Goal: Information Seeking & Learning: Find specific fact

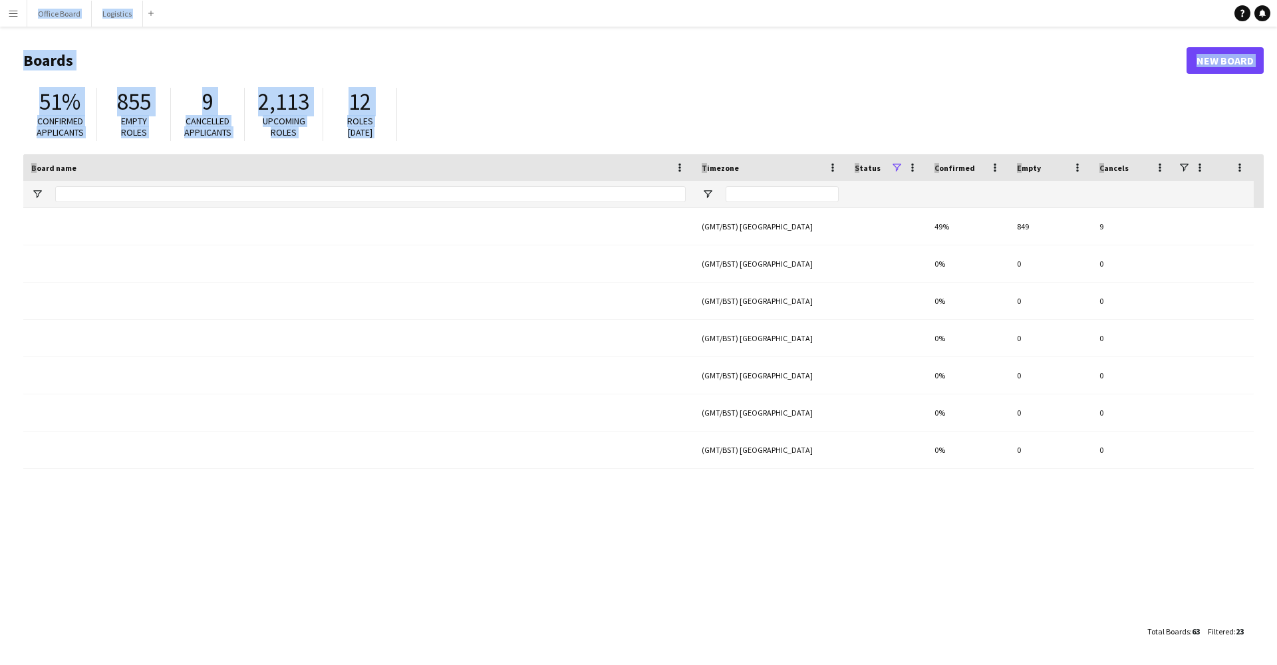
drag, startPoint x: 513, startPoint y: 116, endPoint x: 221, endPoint y: 152, distance: 293.4
click at [221, 152] on main "Boards New Board 51% Confirmed applicants 855 Empty roles 9 Cancelled applicant…" at bounding box center [638, 346] width 1277 height 638
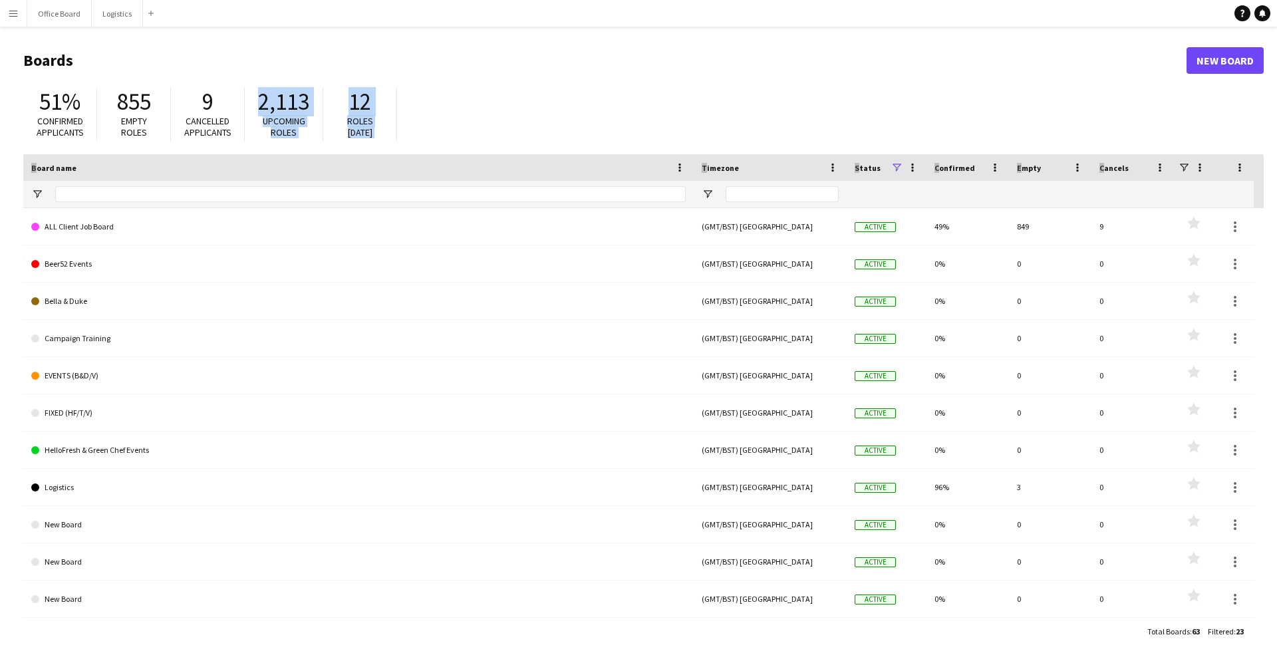
click at [3, 17] on button "Menu" at bounding box center [13, 13] width 27 height 27
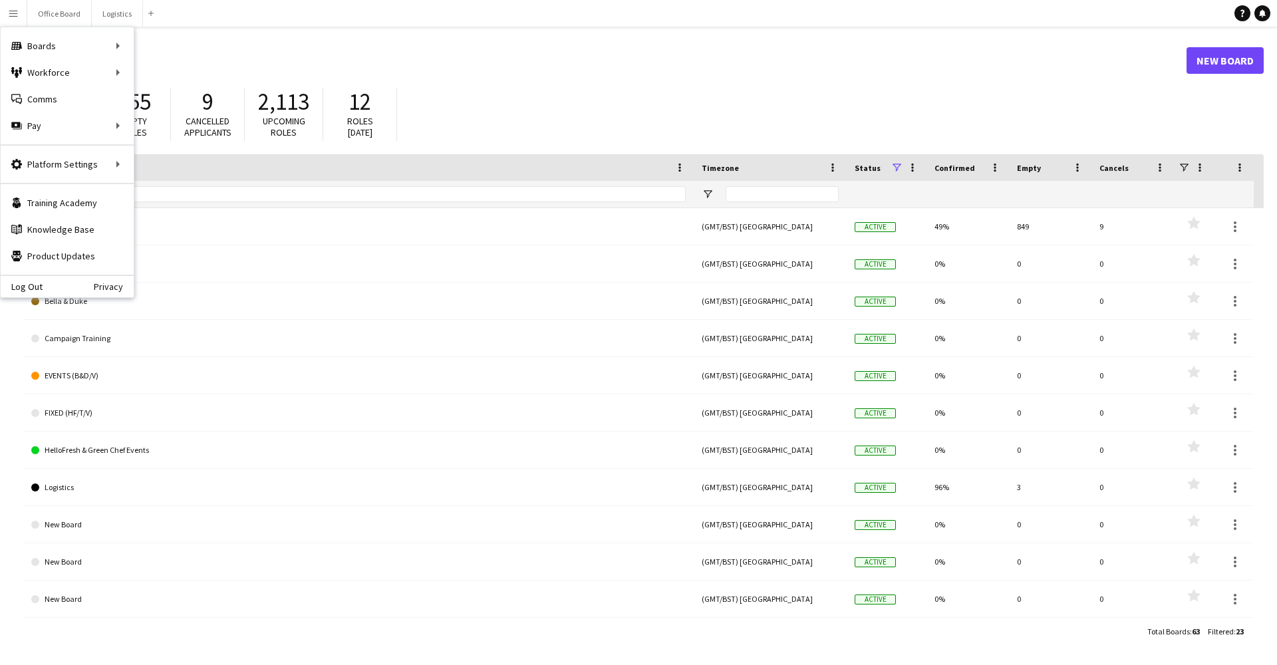
click at [160, 80] on header "Boards New Board" at bounding box center [643, 60] width 1240 height 41
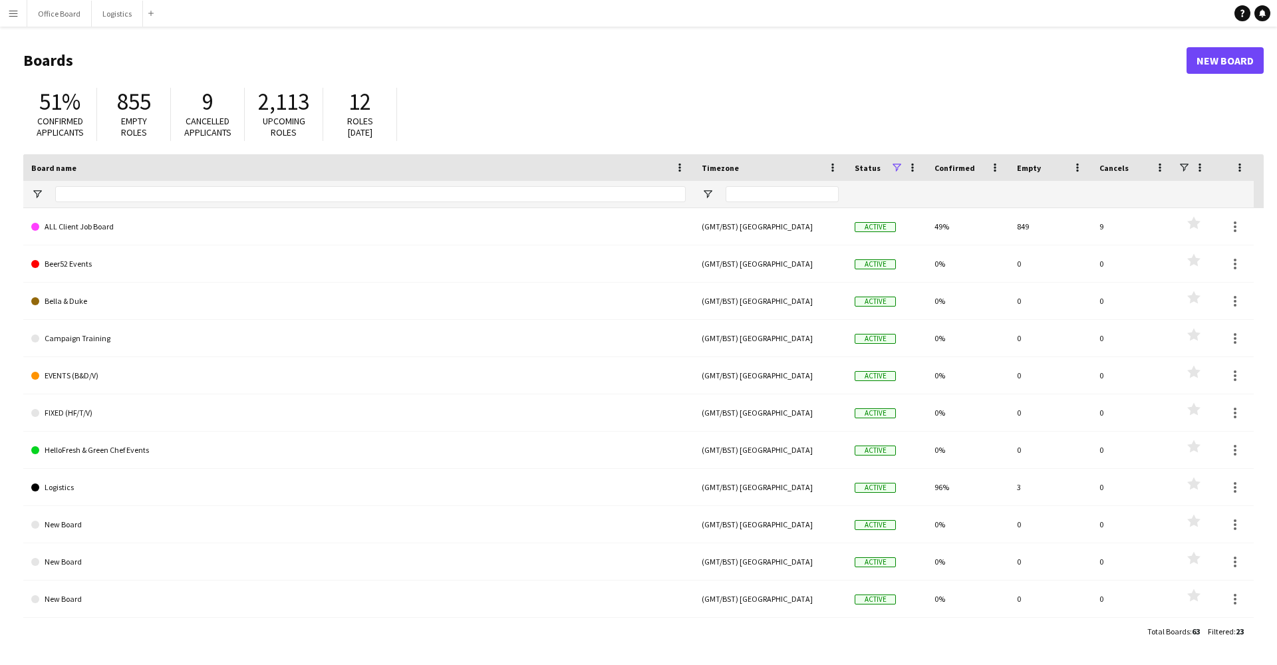
click at [26, 23] on app-navbar "Menu Boards Boards Boards All jobs Status Workforce Workforce My Workforce Recr…" at bounding box center [638, 13] width 1277 height 27
click at [12, 20] on button "Menu" at bounding box center [13, 13] width 27 height 27
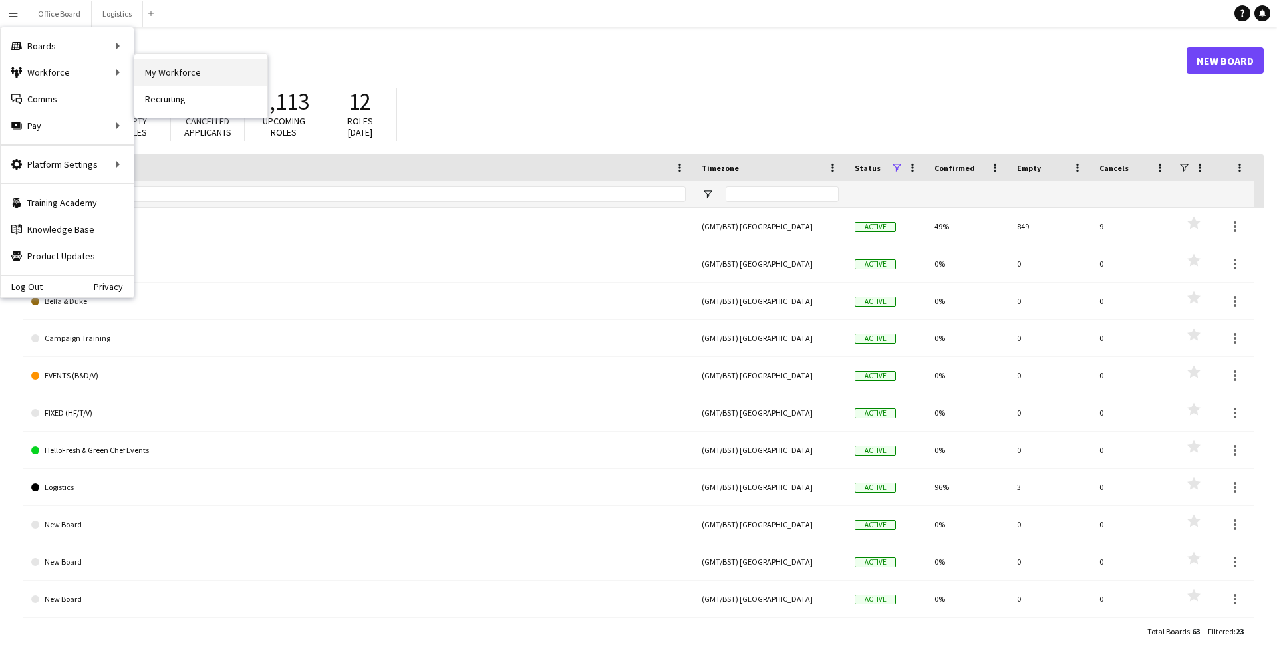
click at [142, 72] on link "My Workforce" at bounding box center [200, 72] width 133 height 27
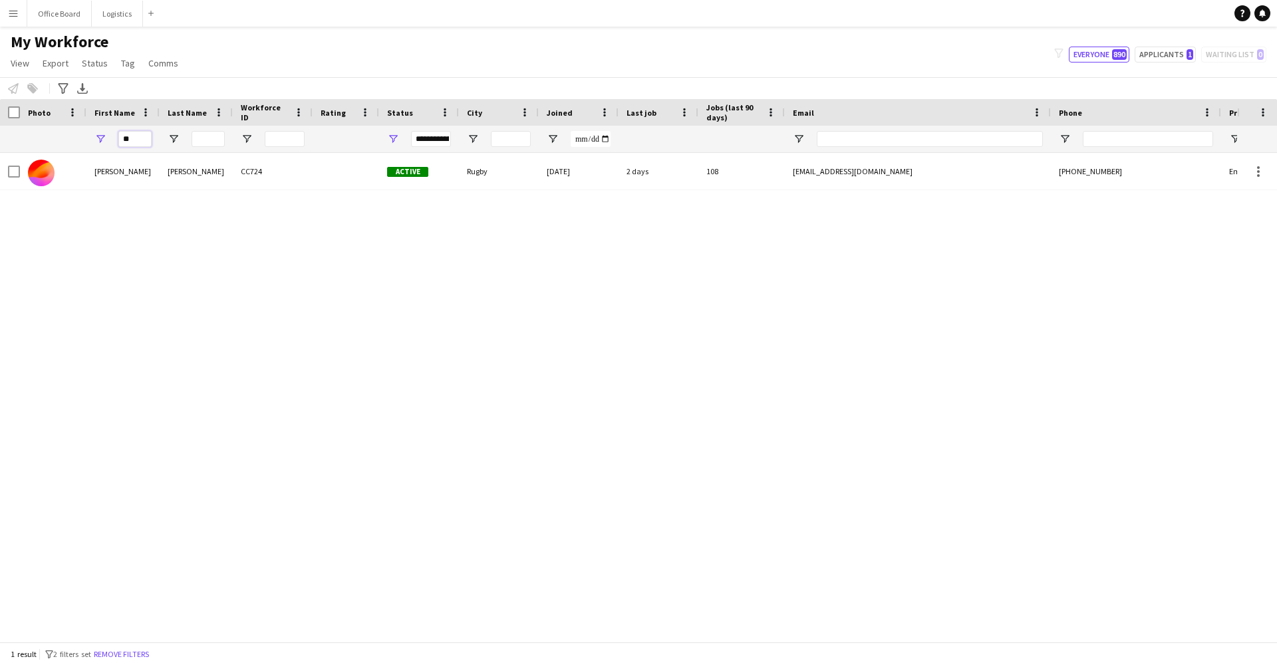
click at [138, 142] on input "**" at bounding box center [134, 139] width 33 height 16
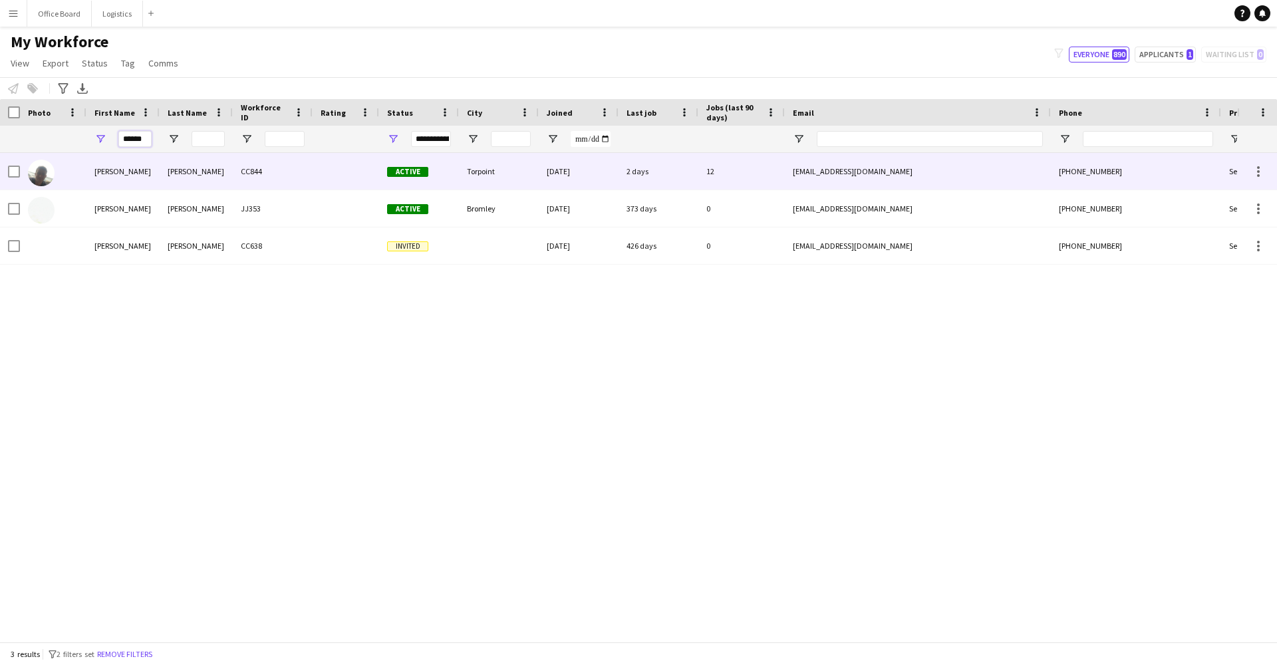
type input "******"
click at [140, 306] on div "[PERSON_NAME] [PERSON_NAME] CC844 Active Torpoint [DATE] 2 days 12 [EMAIL_ADDRE…" at bounding box center [618, 397] width 1237 height 489
click at [165, 176] on div "[PERSON_NAME]" at bounding box center [196, 171] width 73 height 37
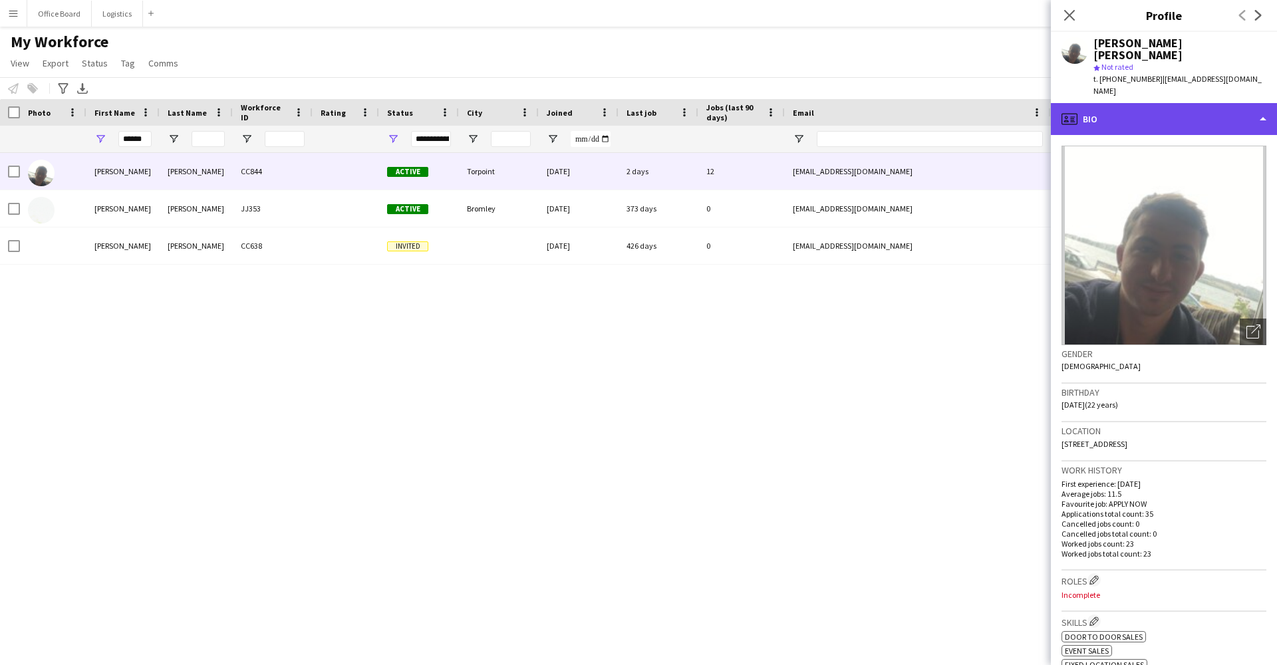
click at [1218, 103] on div "profile Bio" at bounding box center [1163, 119] width 226 height 32
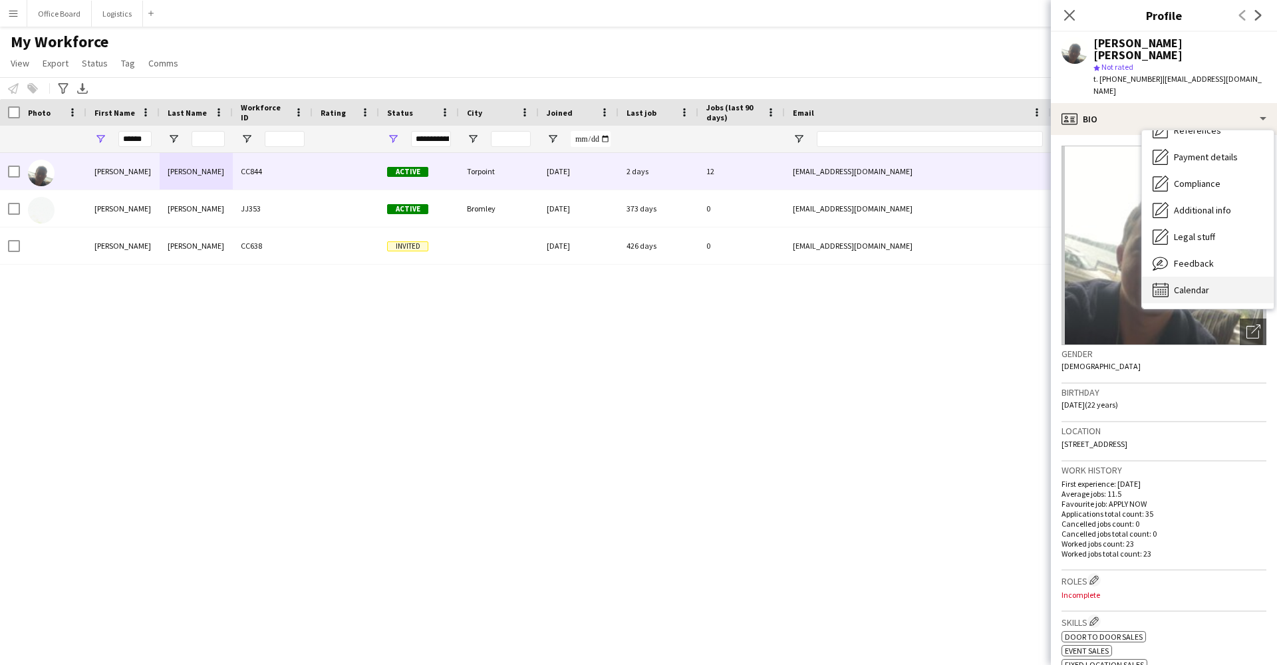
scroll to position [152, 0]
click at [1195, 284] on span "Calendar" at bounding box center [1190, 290] width 35 height 12
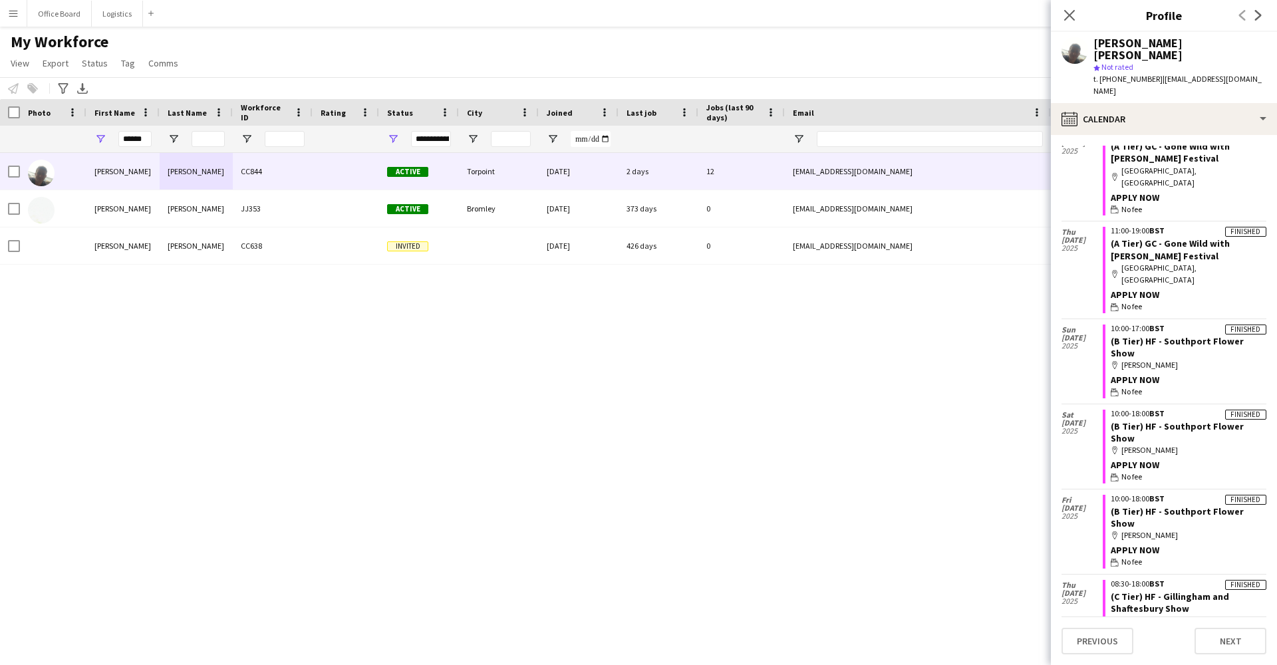
scroll to position [2124, 0]
